Goal: Find specific page/section: Find specific page/section

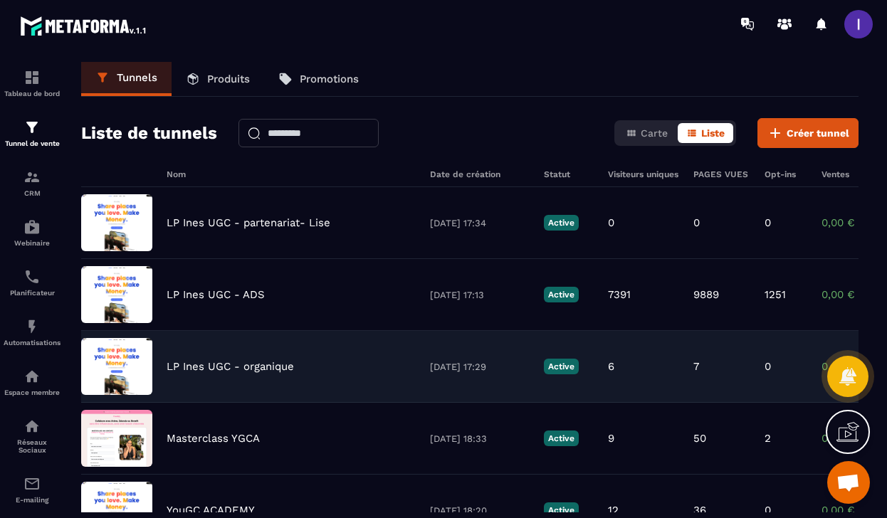
click at [242, 366] on p "LP Ines UGC - organique" at bounding box center [230, 366] width 127 height 13
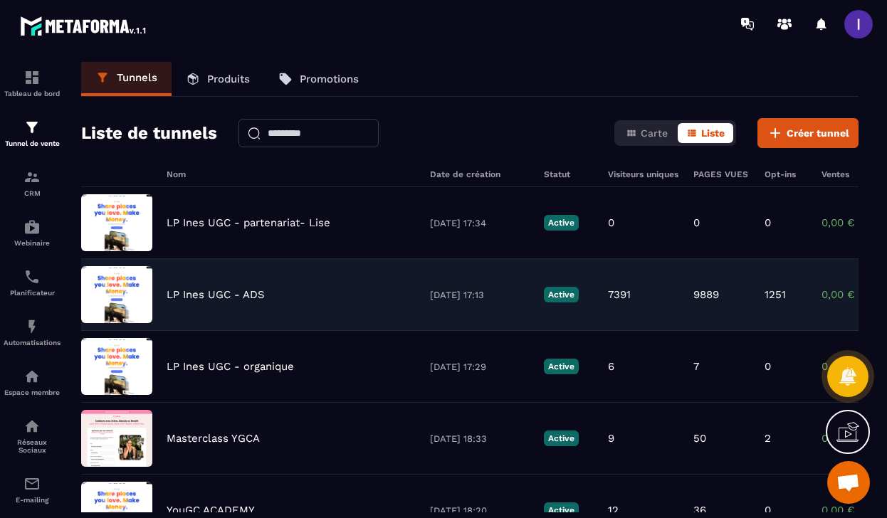
click at [190, 293] on p "LP Ines UGC - ADS" at bounding box center [216, 294] width 98 height 13
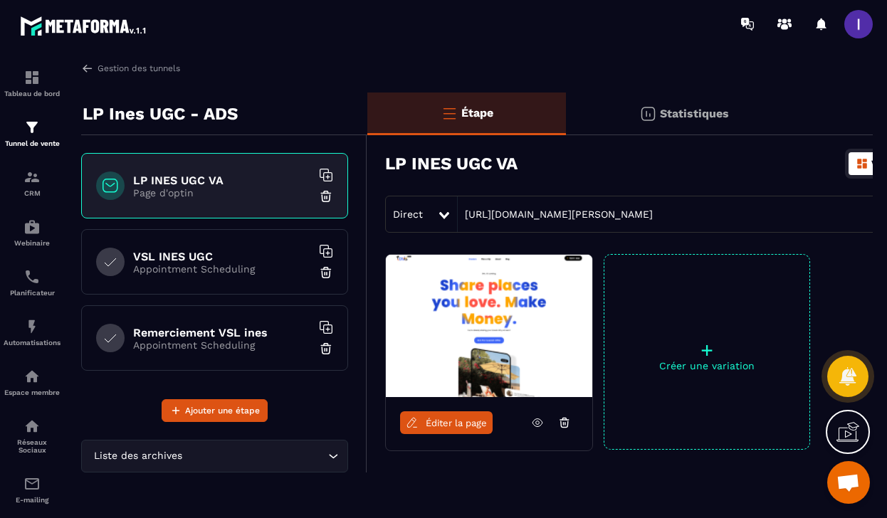
click at [194, 177] on h6 "LP INES UGC VA" at bounding box center [222, 181] width 178 height 14
click at [537, 422] on icon at bounding box center [537, 423] width 13 height 13
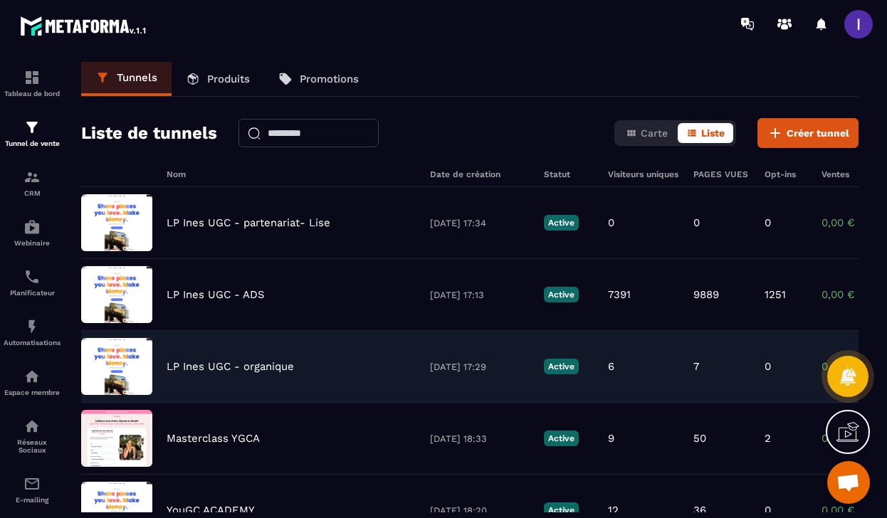
click at [260, 365] on p "LP Ines UGC - organique" at bounding box center [230, 366] width 127 height 13
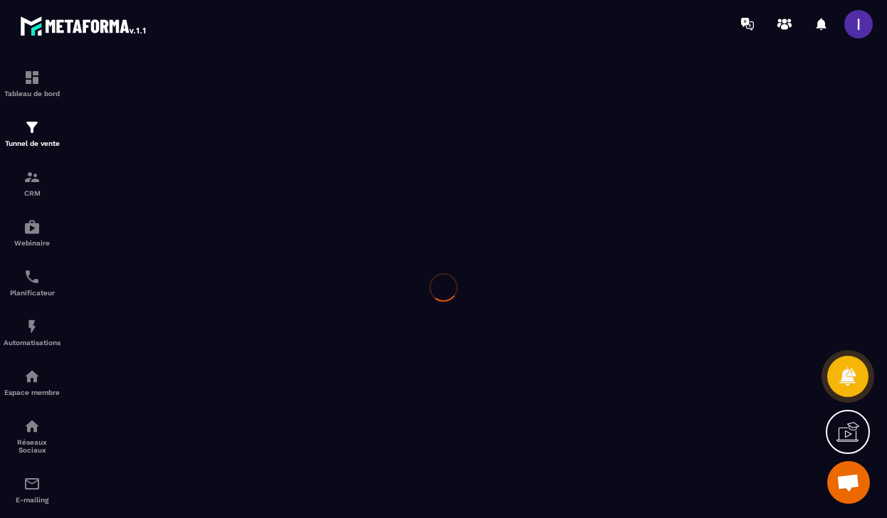
click at [260, 365] on div at bounding box center [443, 287] width 887 height 479
